Goal: Task Accomplishment & Management: Complete application form

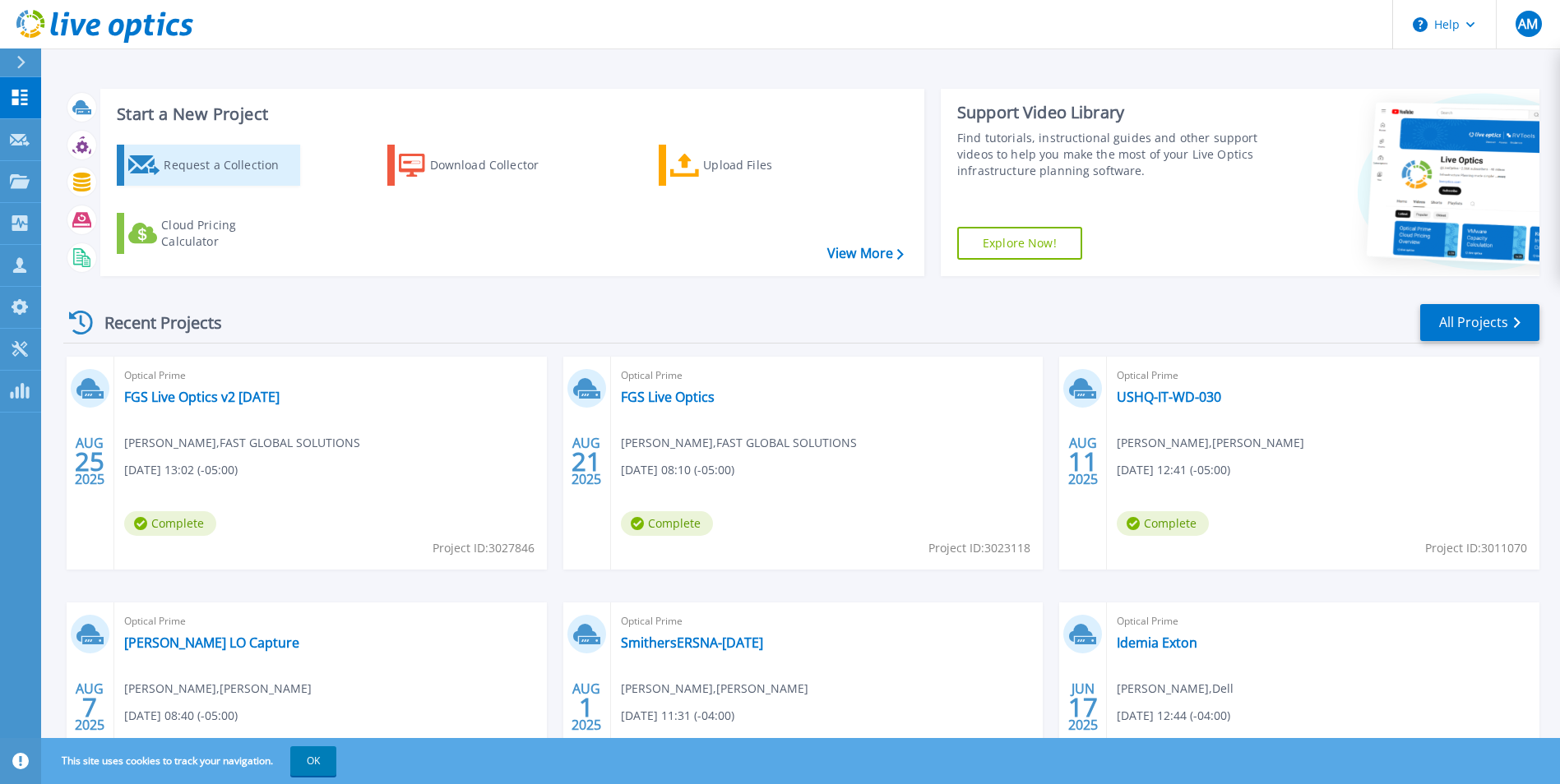
click at [161, 164] on link "Request a Collection" at bounding box center [208, 165] width 183 height 42
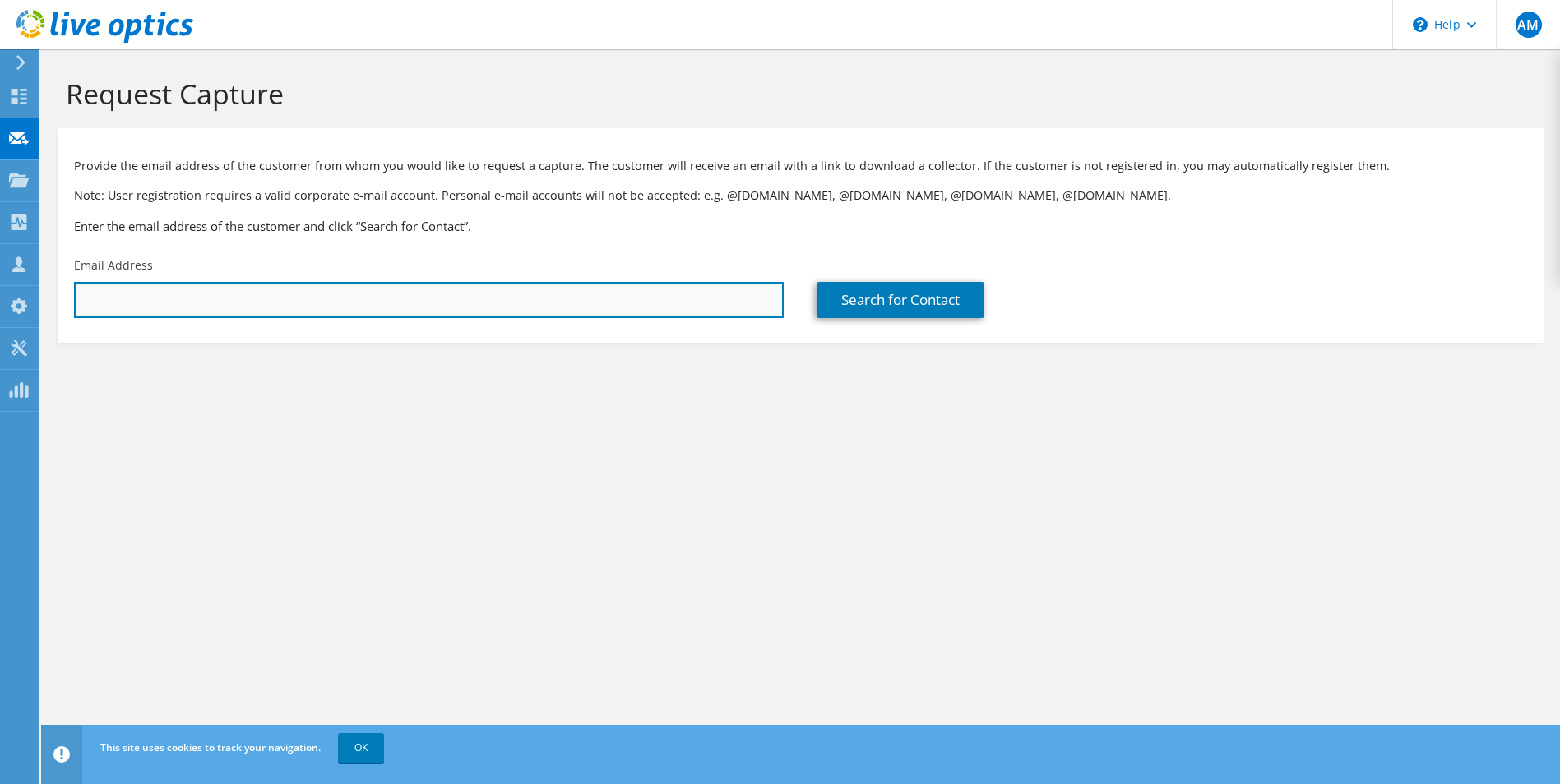
click at [143, 301] on input "text" at bounding box center [429, 300] width 709 height 36
paste input "[PERSON_NAME][EMAIL_ADDRESS][PERSON_NAME][DOMAIN_NAME]"
type input "[PERSON_NAME][EMAIL_ADDRESS][PERSON_NAME][DOMAIN_NAME]"
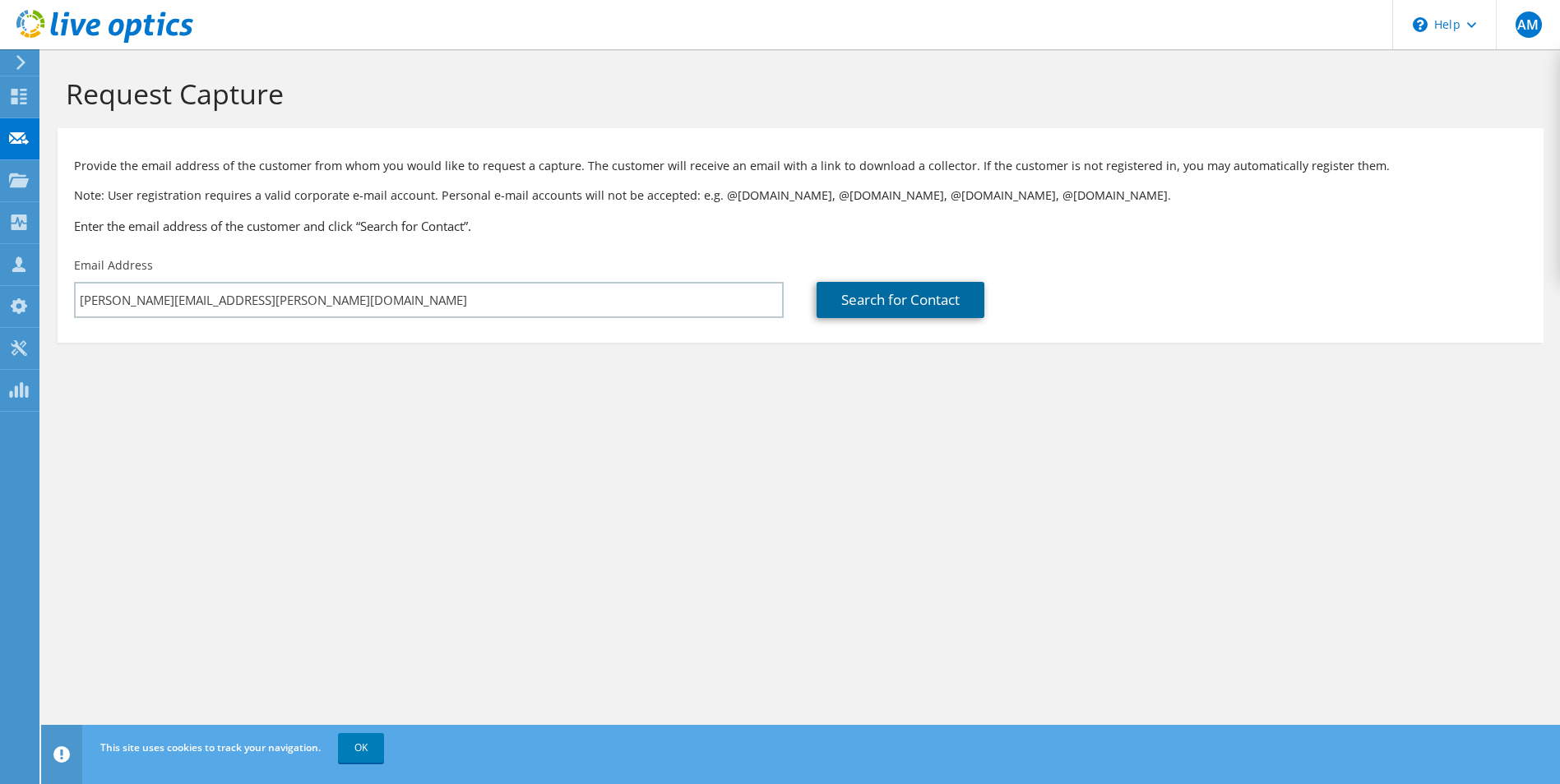
click at [874, 304] on link "Search for Contact" at bounding box center [900, 300] width 168 height 36
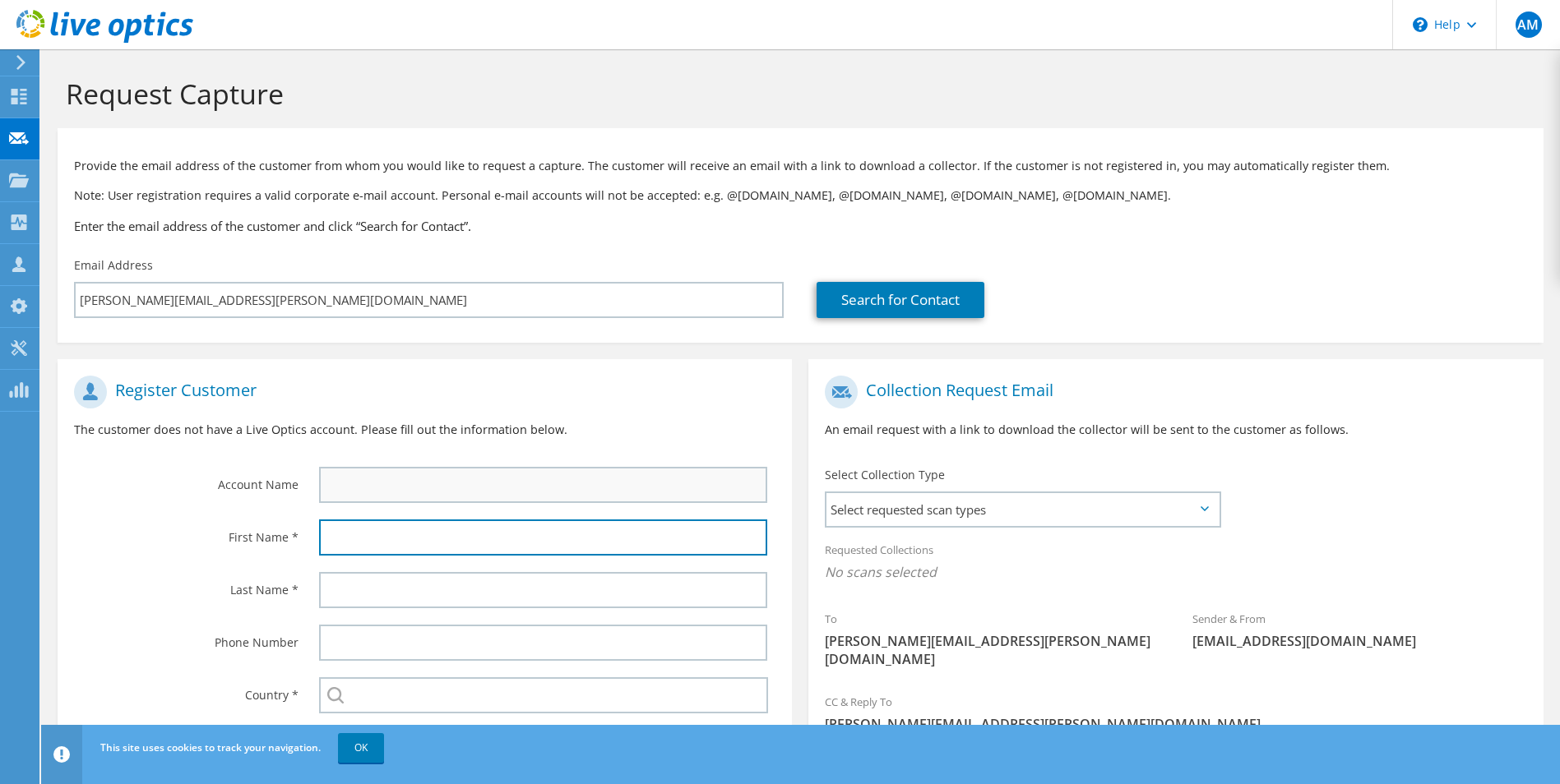
drag, startPoint x: 374, startPoint y: 539, endPoint x: 409, endPoint y: 502, distance: 50.9
click at [373, 539] on input "text" at bounding box center [544, 538] width 449 height 36
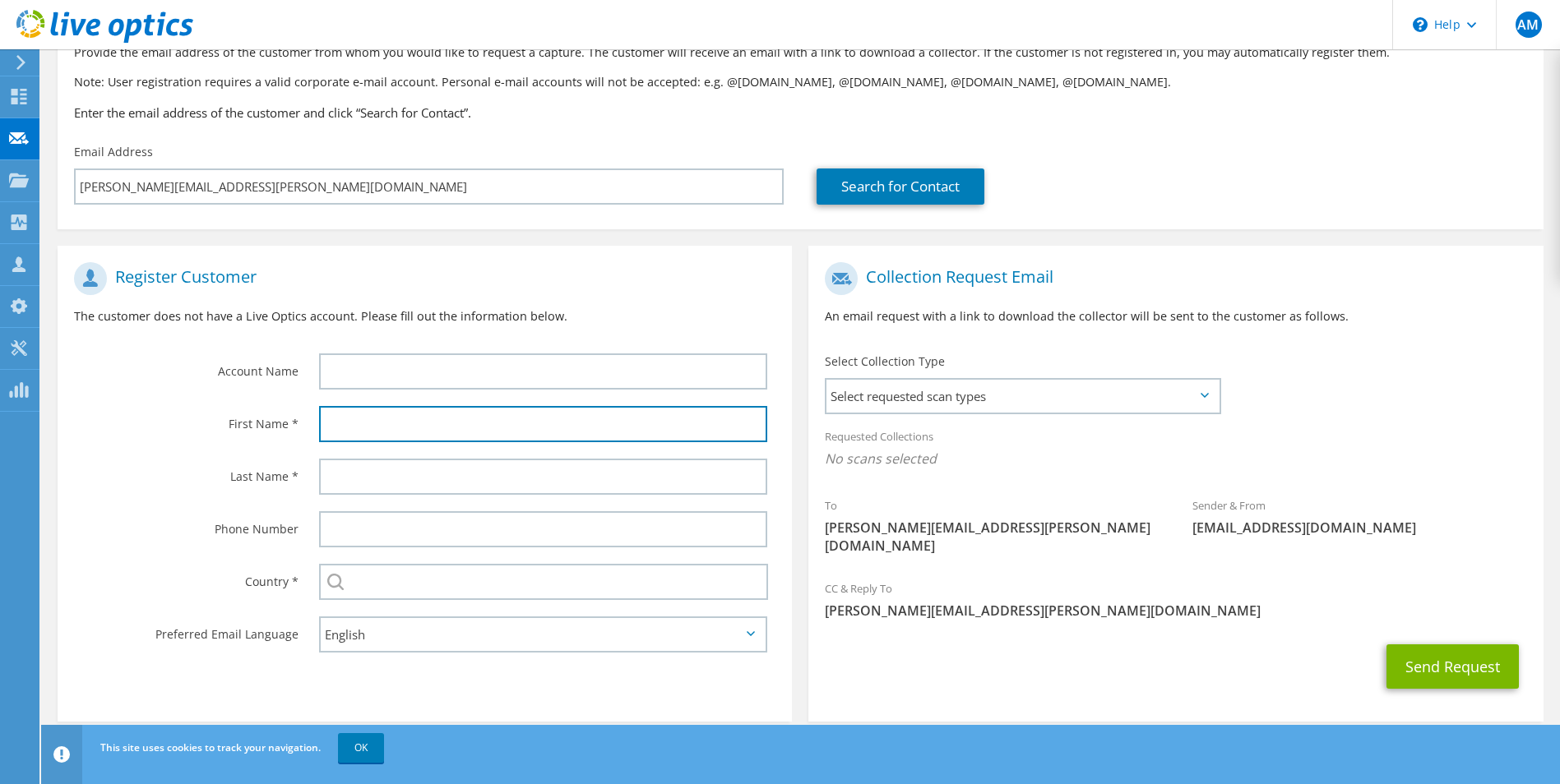
scroll to position [115, 0]
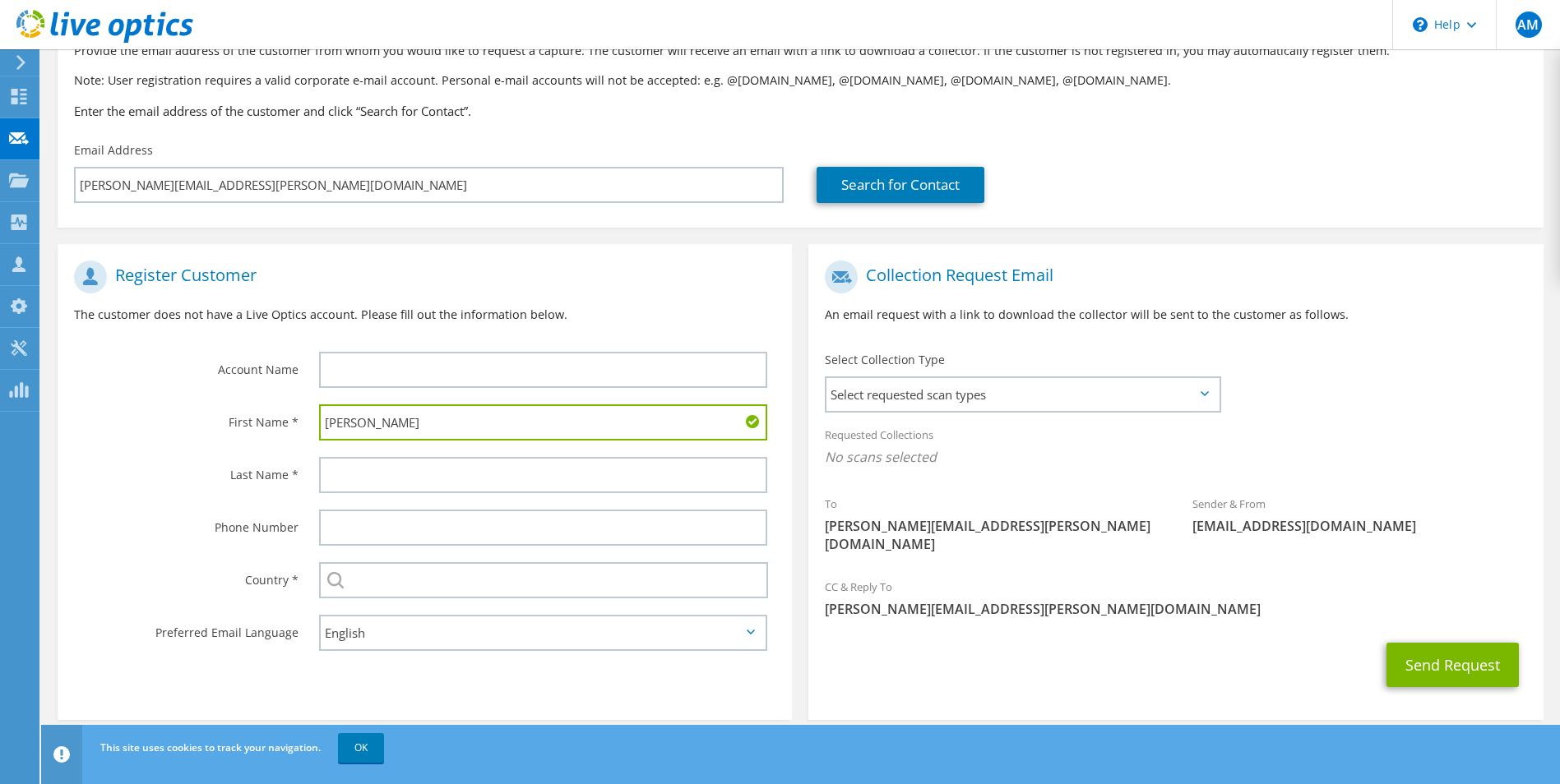
type input "[PERSON_NAME]"
type input "C"
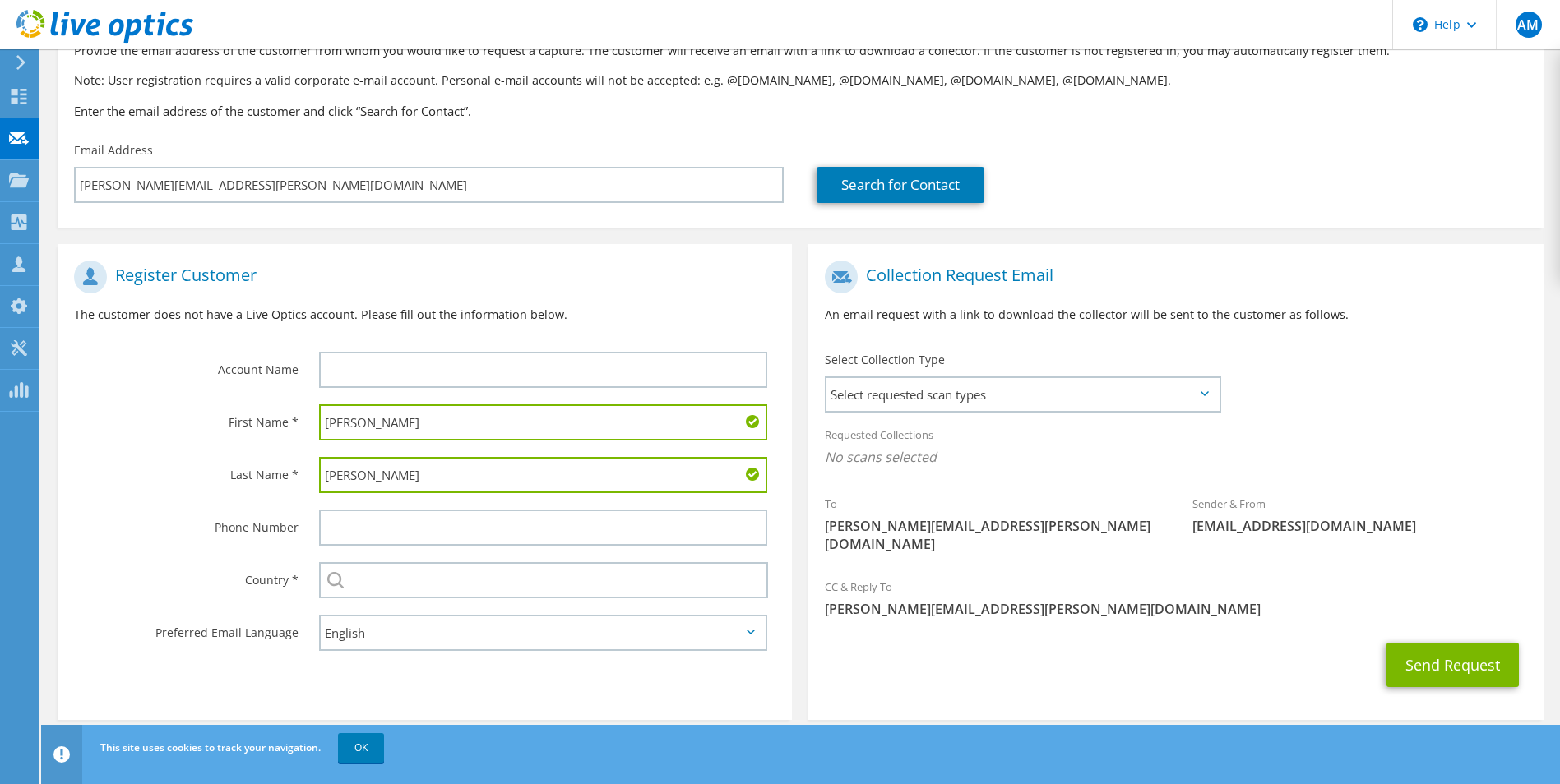
type input "[PERSON_NAME]"
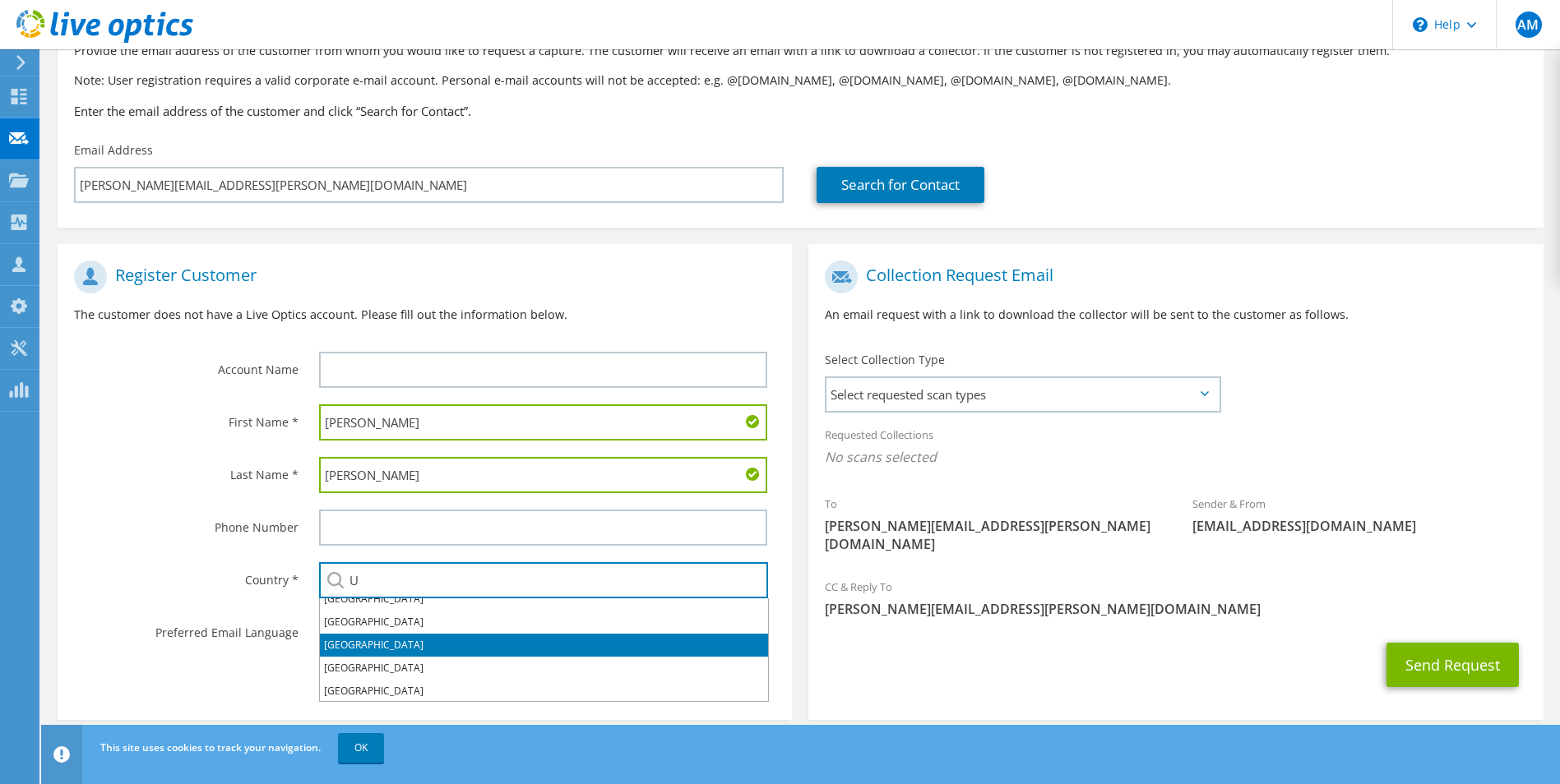
scroll to position [82, 0]
click at [378, 632] on li "[GEOGRAPHIC_DATA]" at bounding box center [543, 643] width 448 height 23
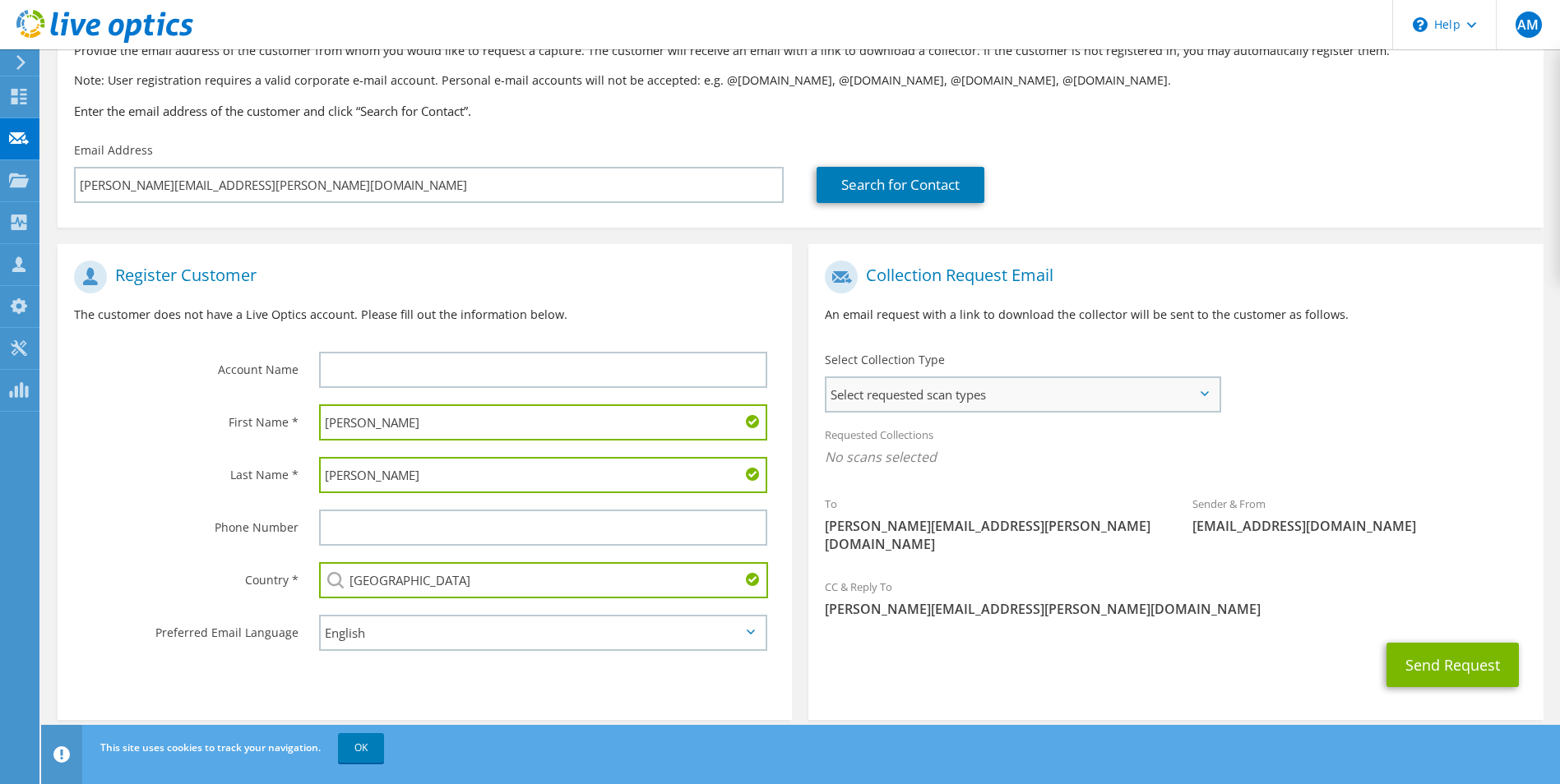
type input "[GEOGRAPHIC_DATA]"
click at [998, 388] on span "Select requested scan types" at bounding box center [1022, 394] width 392 height 32
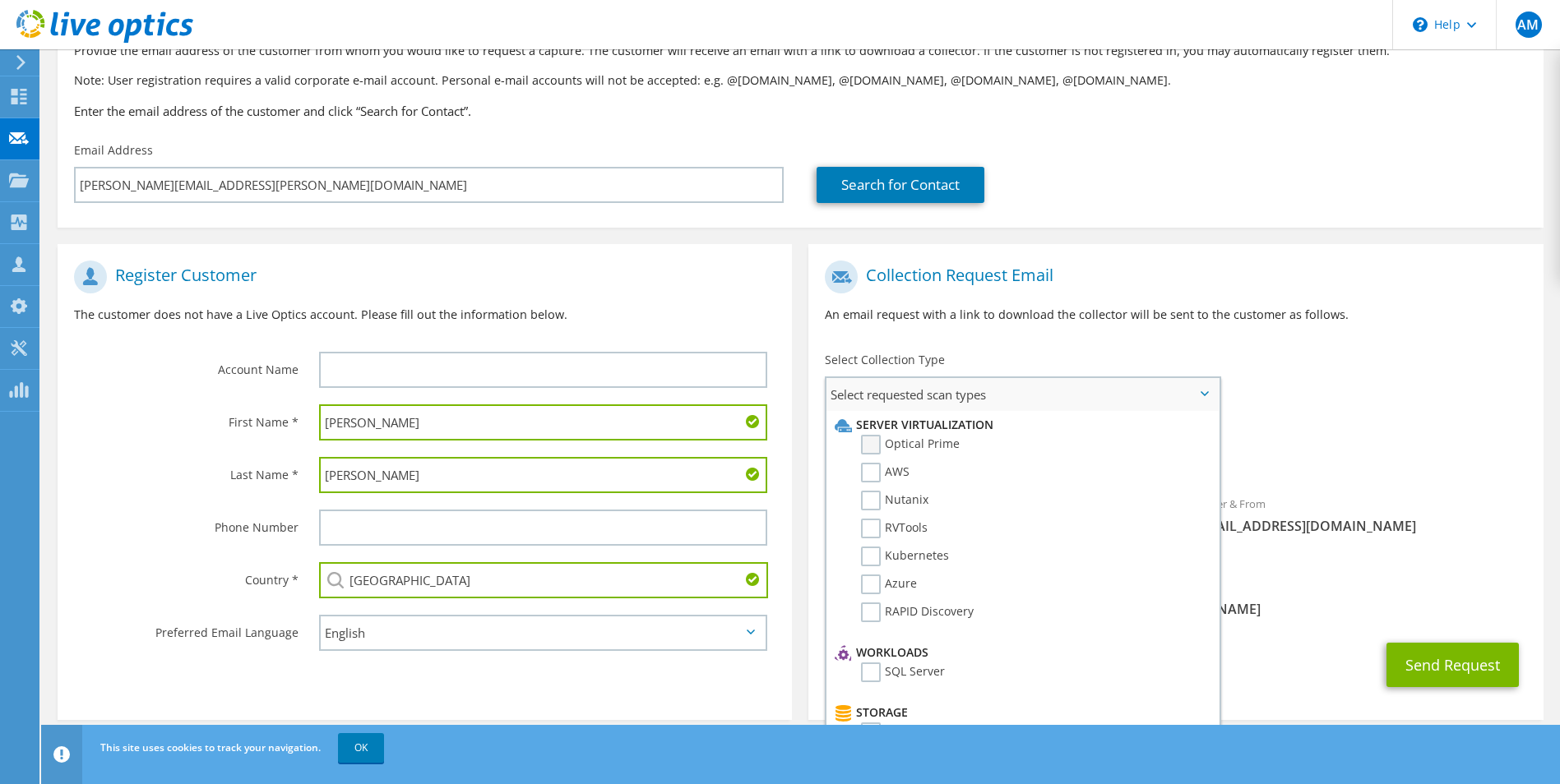
click at [880, 447] on label "Optical Prime" at bounding box center [909, 445] width 98 height 20
click at [0, 0] on input "Optical Prime" at bounding box center [0, 0] width 0 height 0
click at [1445, 358] on div "To [PERSON_NAME][EMAIL_ADDRESS][PERSON_NAME][DOMAIN_NAME] Sender & From [EMAIL_…" at bounding box center [1176, 413] width 734 height 322
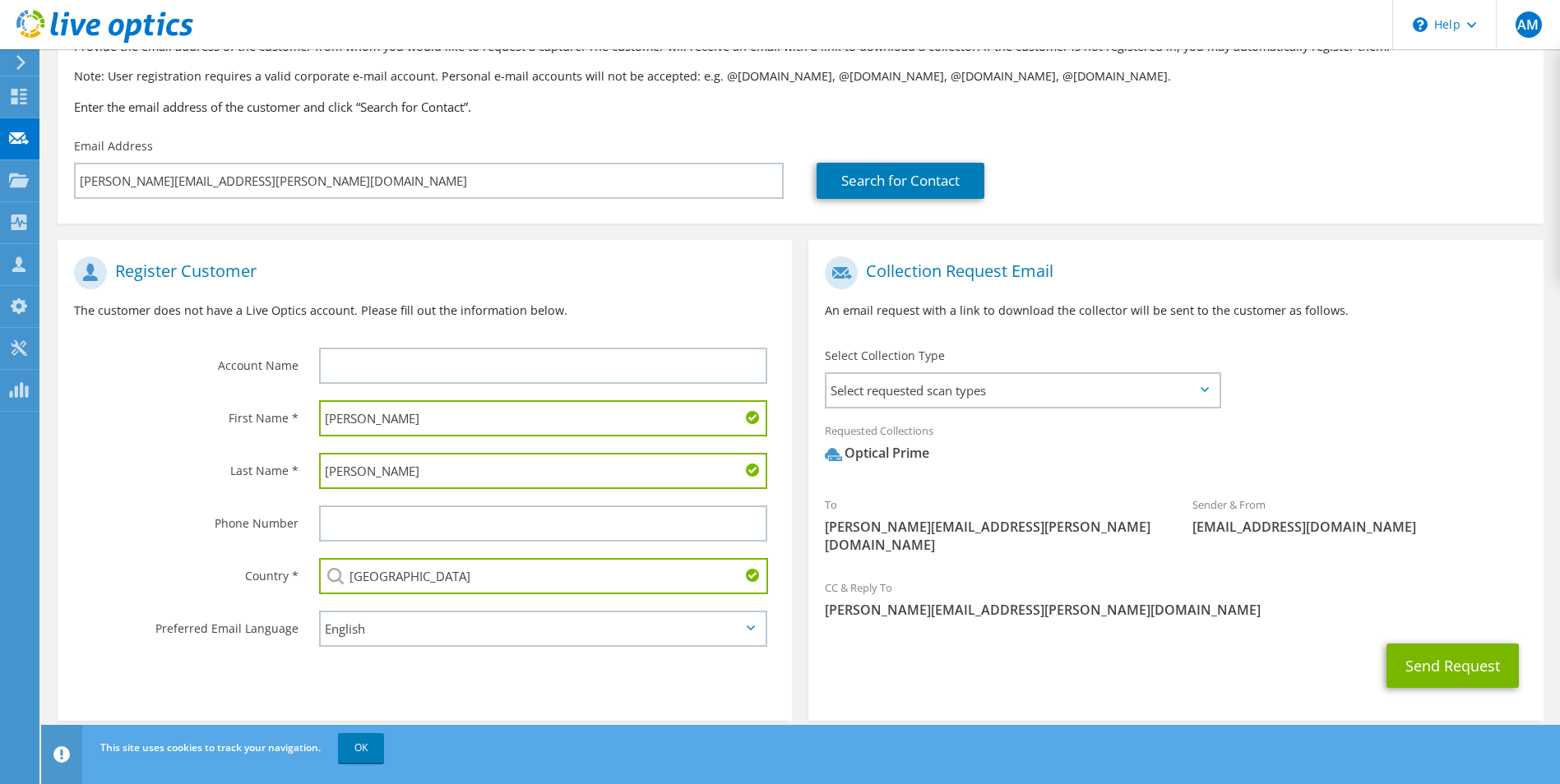
scroll to position [120, 0]
click at [1434, 650] on button "Send Request" at bounding box center [1452, 665] width 133 height 44
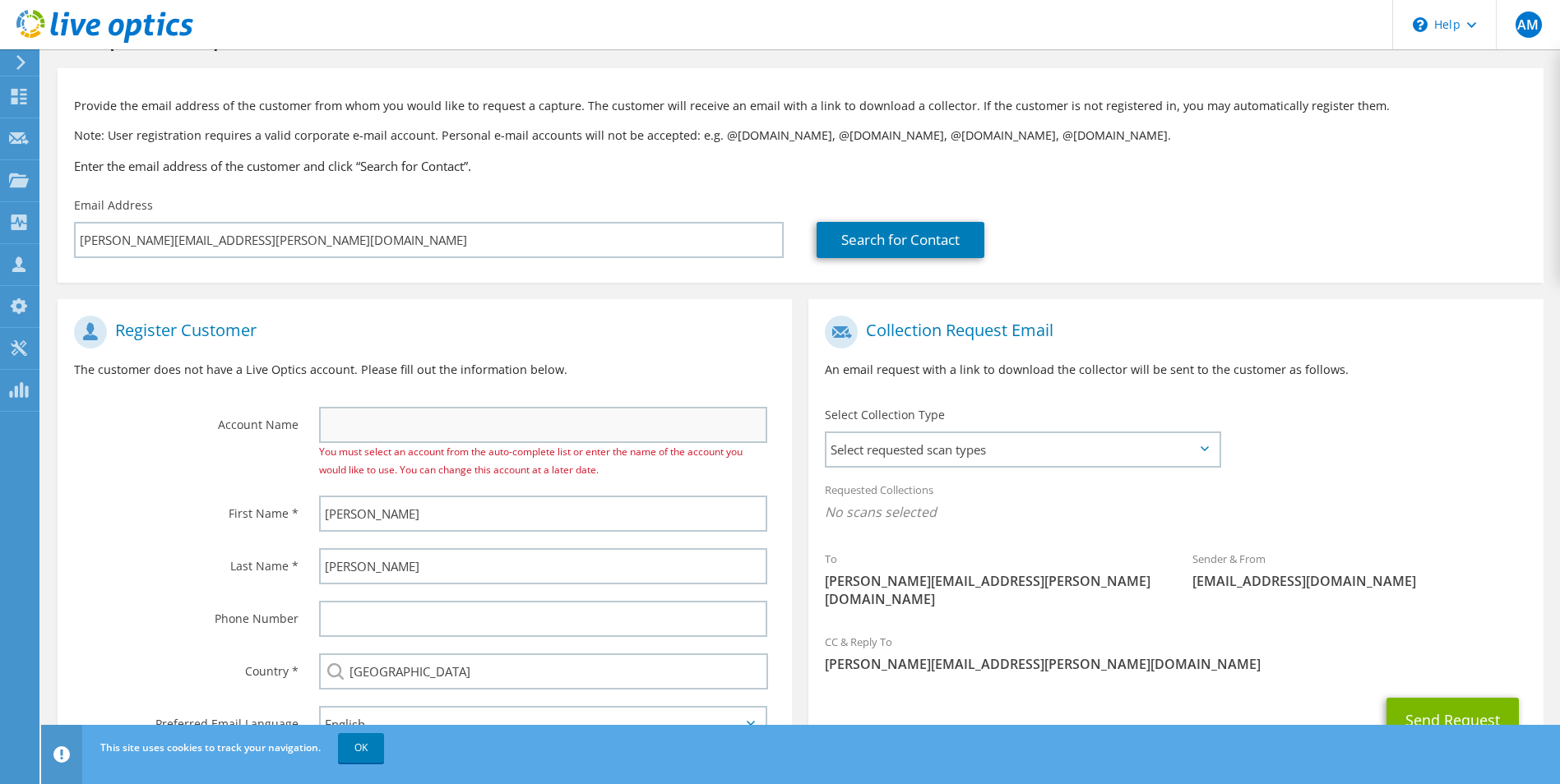
scroll to position [134, 0]
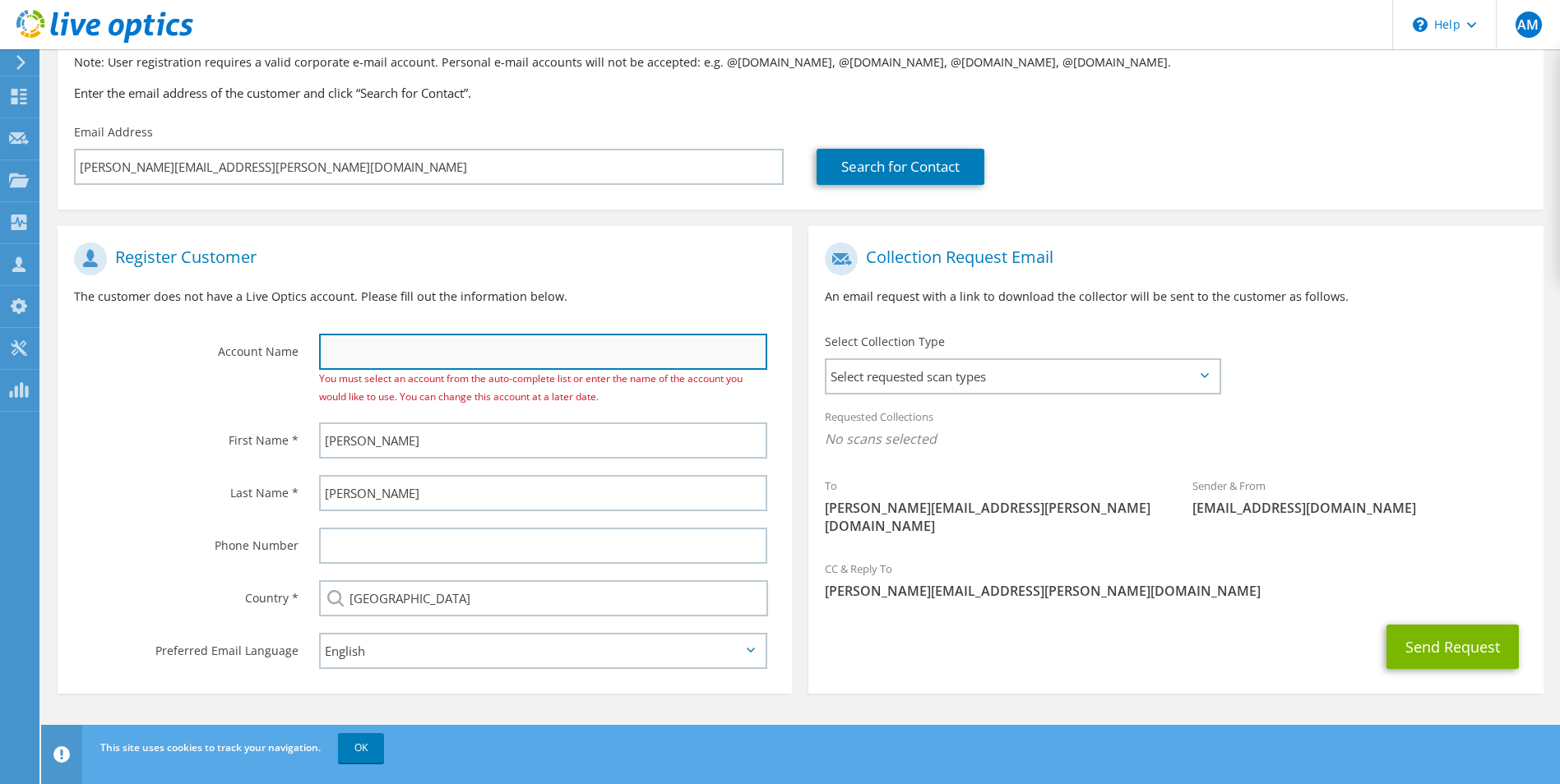
drag, startPoint x: 405, startPoint y: 345, endPoint x: 405, endPoint y: 357, distance: 12.0
click at [405, 345] on input "text" at bounding box center [544, 352] width 449 height 36
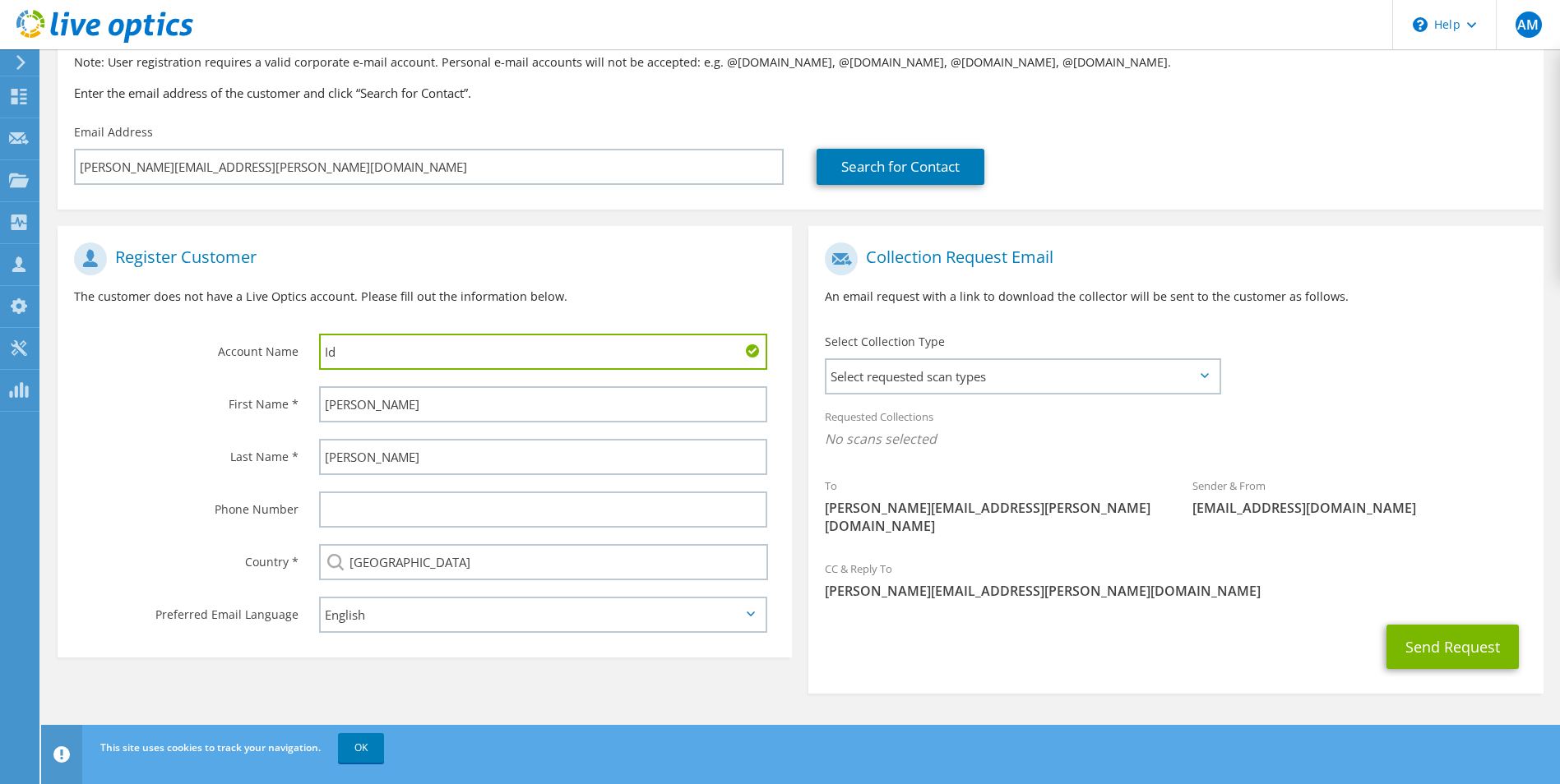
scroll to position [115, 0]
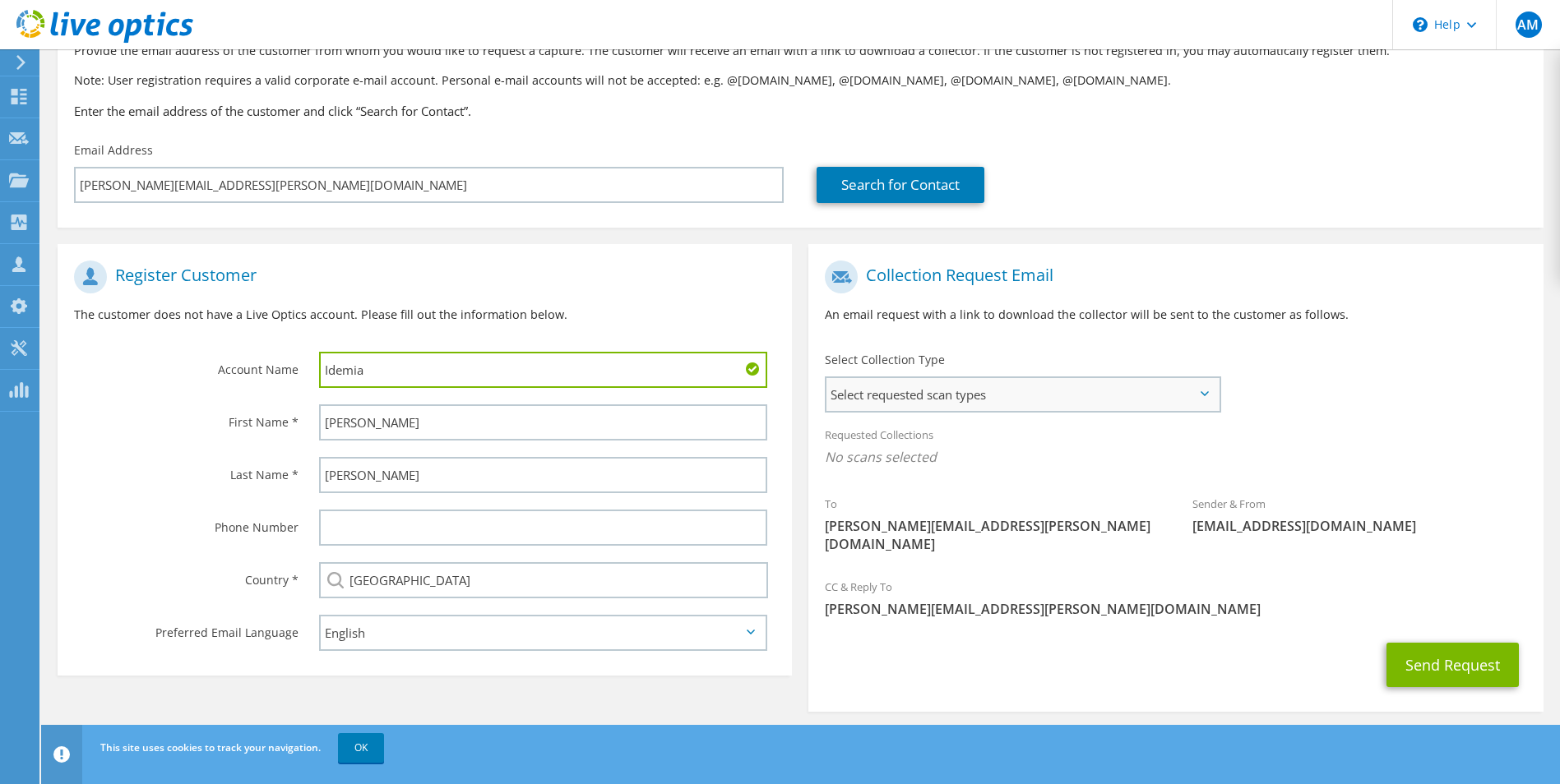
type input "Idemia"
click at [1070, 395] on span "Select requested scan types" at bounding box center [1022, 394] width 392 height 32
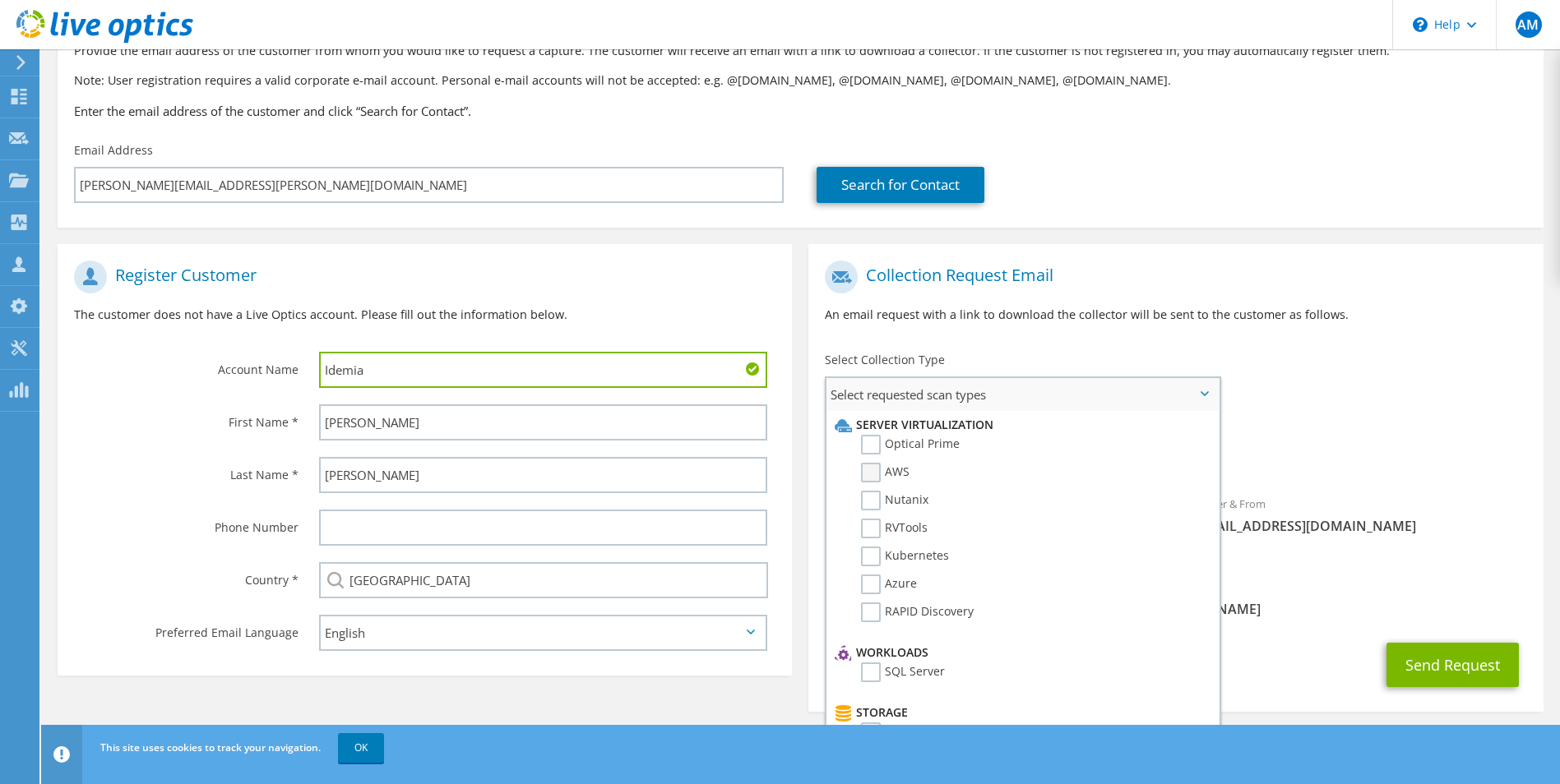
drag, startPoint x: 872, startPoint y: 447, endPoint x: 900, endPoint y: 467, distance: 34.4
click at [872, 447] on label "Optical Prime" at bounding box center [909, 445] width 98 height 20
click at [0, 0] on input "Optical Prime" at bounding box center [0, 0] width 0 height 0
click at [1391, 427] on div "Requested Collections No scans selected Optical Prime" at bounding box center [1176, 450] width 734 height 66
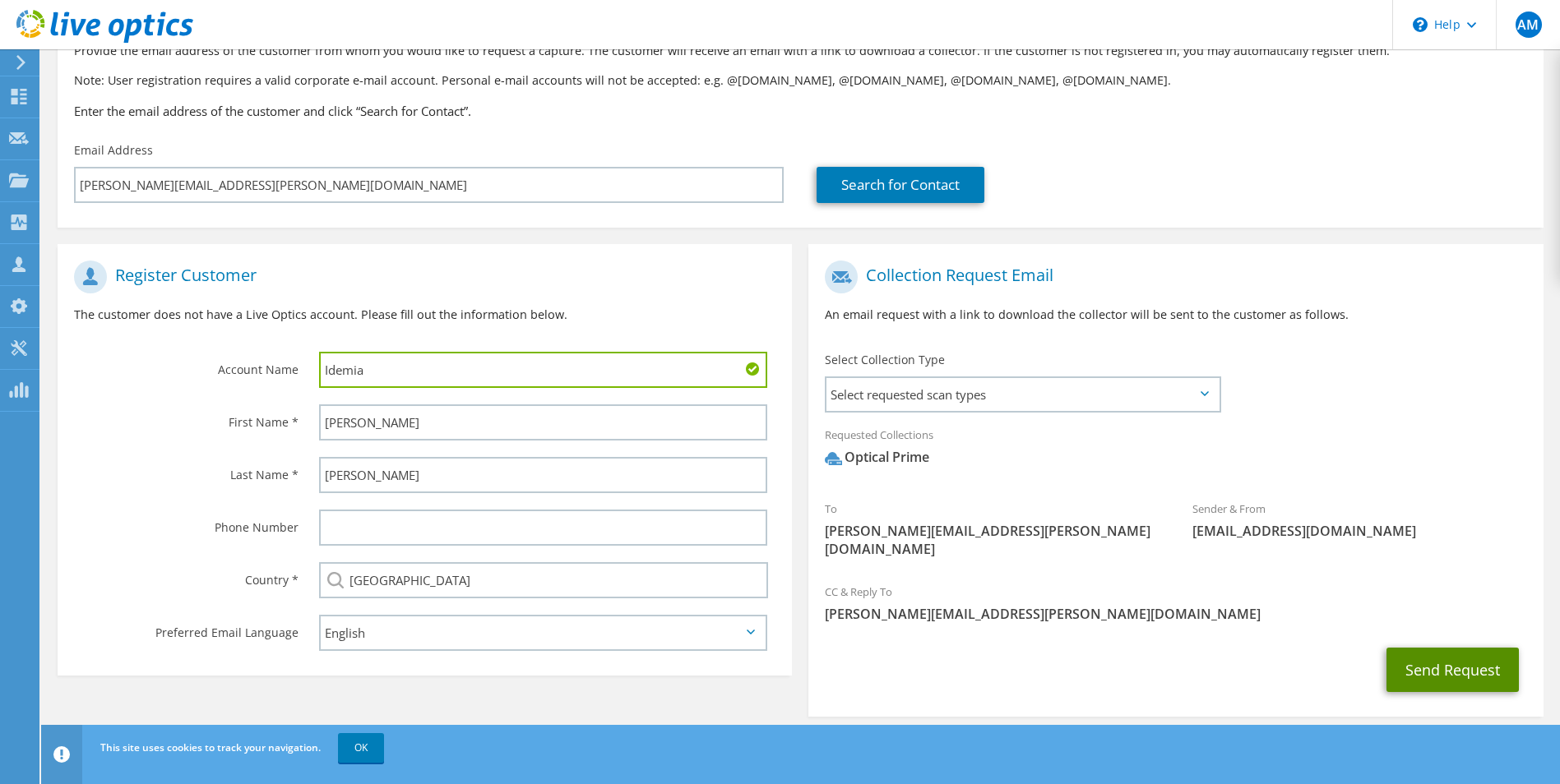
click at [1461, 648] on button "Send Request" at bounding box center [1452, 669] width 133 height 44
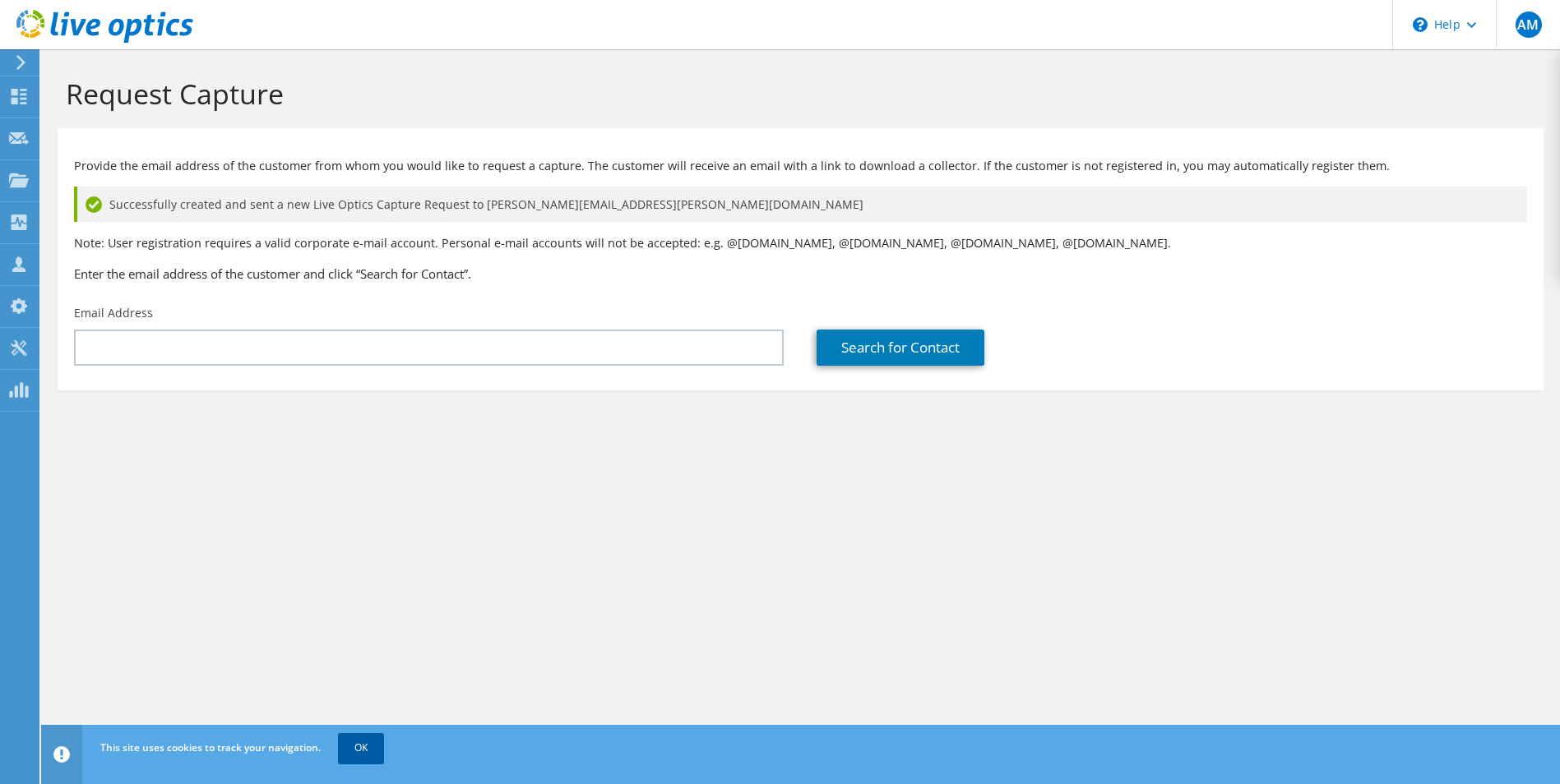
click at [364, 741] on link "OK" at bounding box center [361, 748] width 46 height 30
